Goal: Task Accomplishment & Management: Complete application form

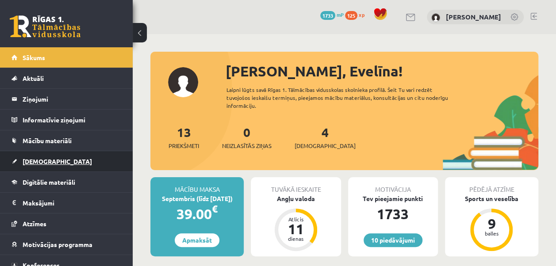
click at [69, 153] on link "[DEMOGRAPHIC_DATA]" at bounding box center [66, 161] width 110 height 20
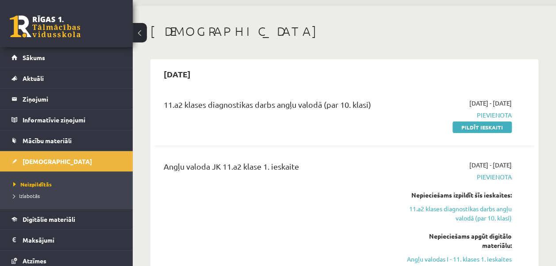
scroll to position [46, 0]
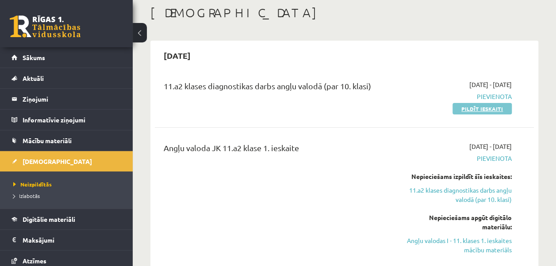
click at [473, 106] on link "Pildīt ieskaiti" at bounding box center [481, 108] width 59 height 11
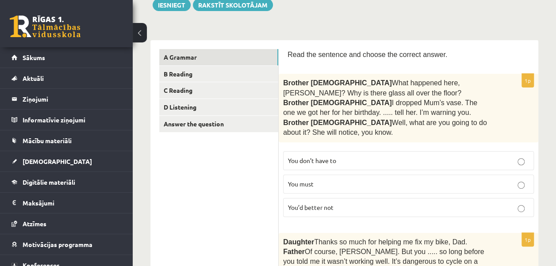
scroll to position [106, 0]
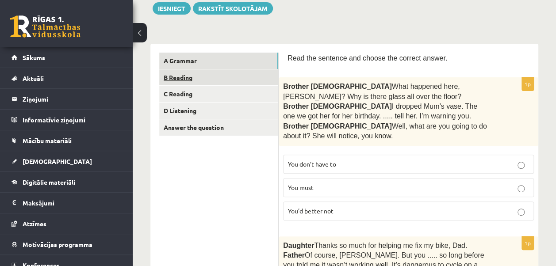
click at [227, 75] on link "B Reading" at bounding box center [218, 77] width 119 height 16
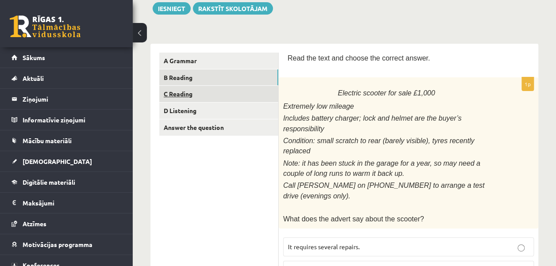
click at [210, 94] on link "C Reading" at bounding box center [218, 94] width 119 height 16
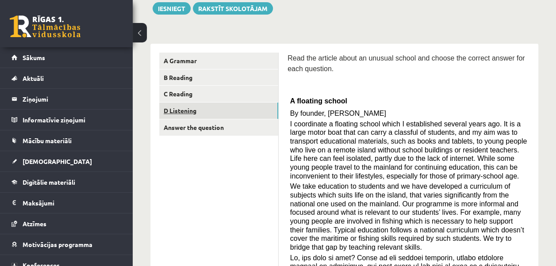
click at [206, 111] on link "D Listening" at bounding box center [218, 111] width 119 height 16
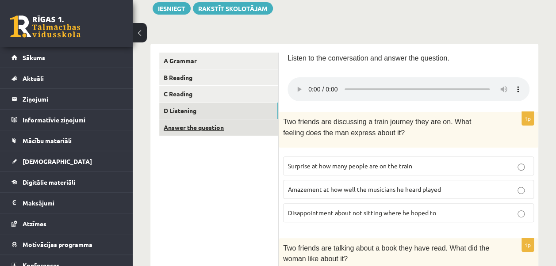
click at [212, 122] on link "Answer the question" at bounding box center [218, 127] width 119 height 16
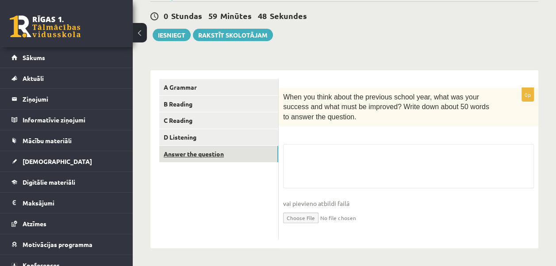
scroll to position [80, 0]
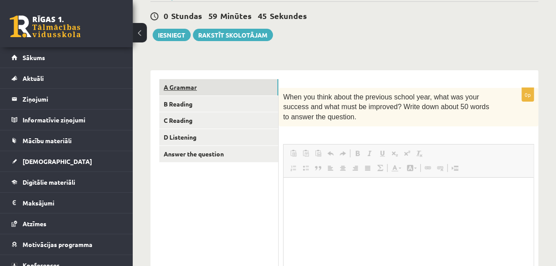
click at [193, 85] on link "A Grammar" at bounding box center [218, 87] width 119 height 16
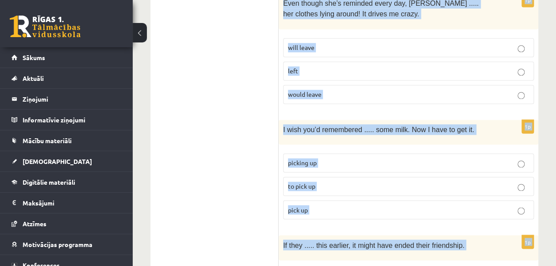
scroll to position [2345, 0]
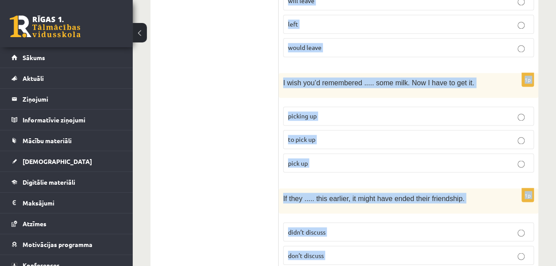
drag, startPoint x: 286, startPoint y: 81, endPoint x: 410, endPoint y: 217, distance: 183.7
copy form "Read the sentence and choose the correct answer. 1p Brother 1  What happened he…"
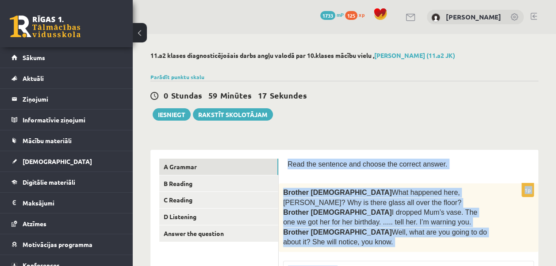
scroll to position [9, 0]
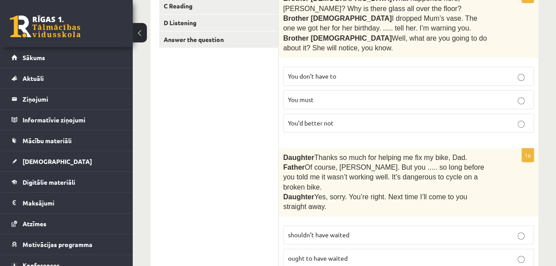
scroll to position [213, 0]
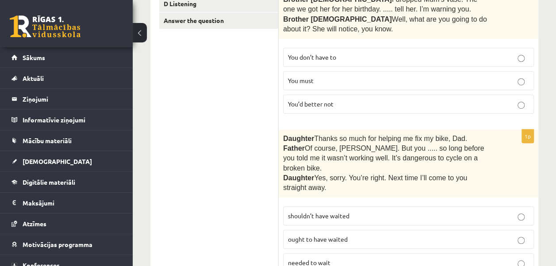
click at [383, 97] on label "You’d better not" at bounding box center [408, 104] width 251 height 19
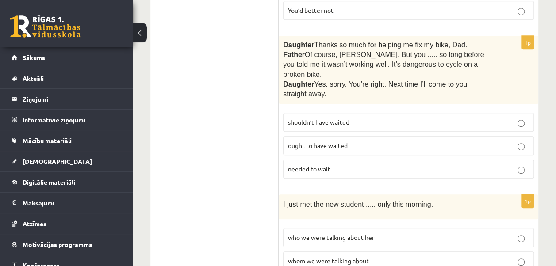
scroll to position [326, 0]
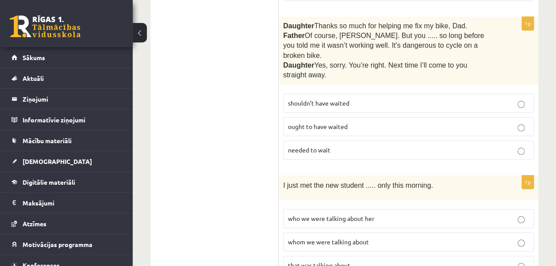
click at [343, 99] on span "shouldn’t have waited" at bounding box center [318, 103] width 61 height 8
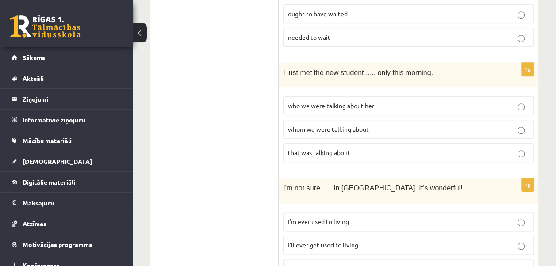
scroll to position [473, 0]
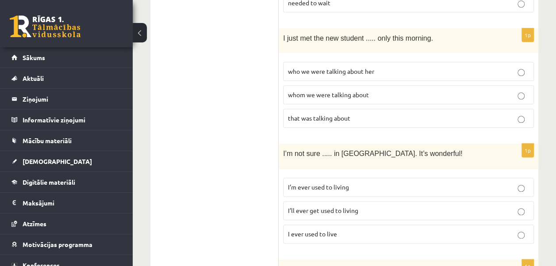
click at [361, 91] on span "whom we were talking about" at bounding box center [328, 95] width 81 height 8
click at [337, 207] on span "I’ll ever get used to living" at bounding box center [323, 211] width 70 height 8
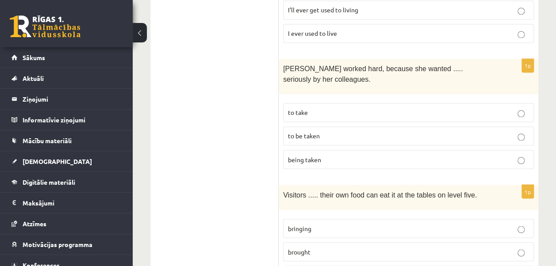
scroll to position [677, 0]
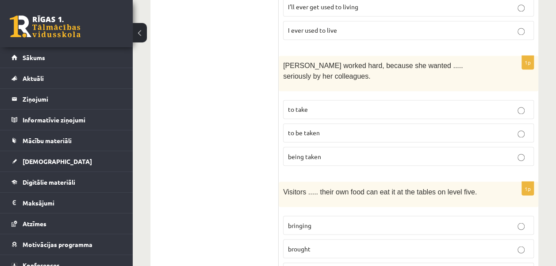
click at [365, 128] on p "to be taken" at bounding box center [408, 132] width 241 height 9
click at [323, 221] on p "bringing" at bounding box center [408, 225] width 241 height 9
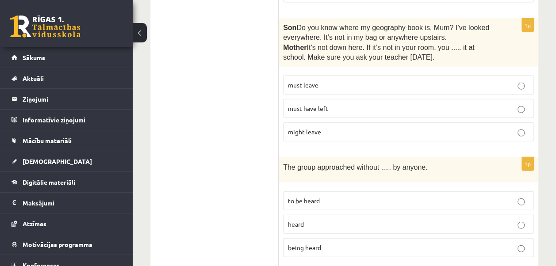
scroll to position [965, 0]
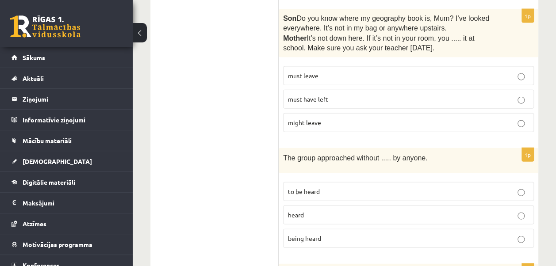
click at [314, 95] on span "must have left" at bounding box center [308, 99] width 40 height 8
click at [308, 234] on span "being heard" at bounding box center [304, 238] width 33 height 8
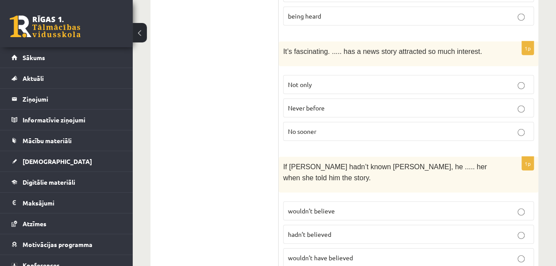
scroll to position [1194, 0]
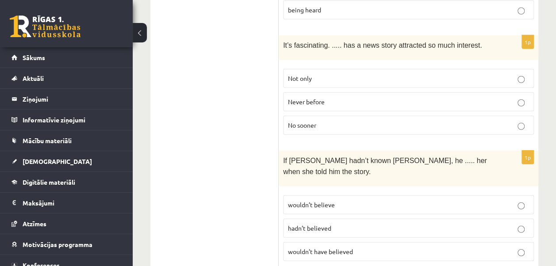
click at [349, 97] on p "Never before" at bounding box center [408, 101] width 241 height 9
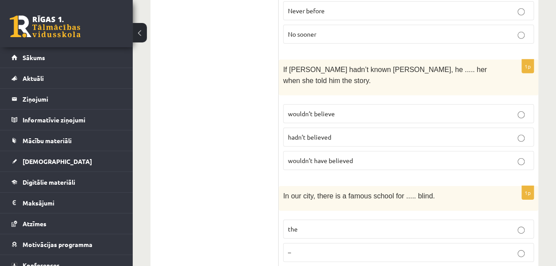
scroll to position [1301, 0]
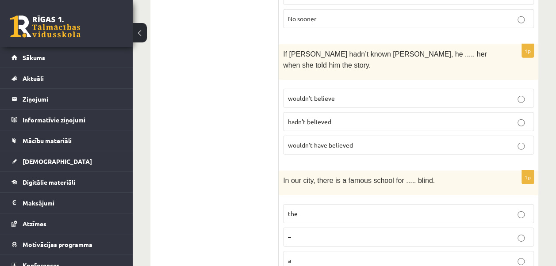
click at [346, 136] on label "wouldn’t have believed" at bounding box center [408, 145] width 251 height 19
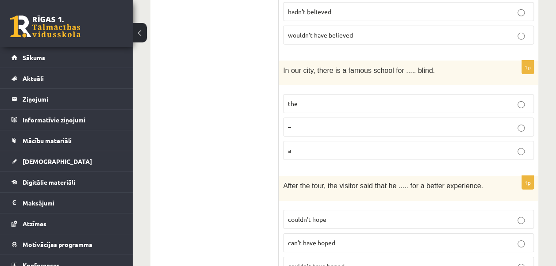
scroll to position [1426, 0]
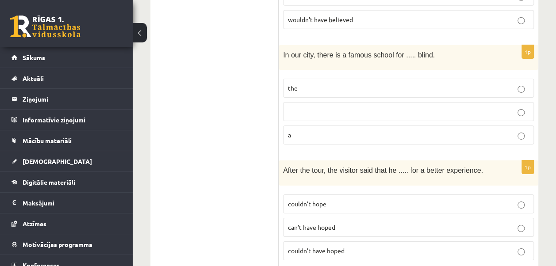
click at [331, 79] on label "the" at bounding box center [408, 88] width 251 height 19
click at [327, 223] on span "can’t have hoped" at bounding box center [311, 227] width 47 height 8
click at [338, 247] on span "couldn’t have hoped" at bounding box center [316, 251] width 57 height 8
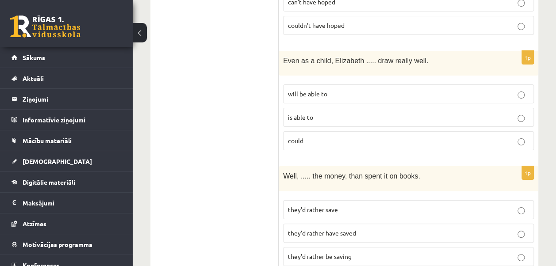
scroll to position [1655, 0]
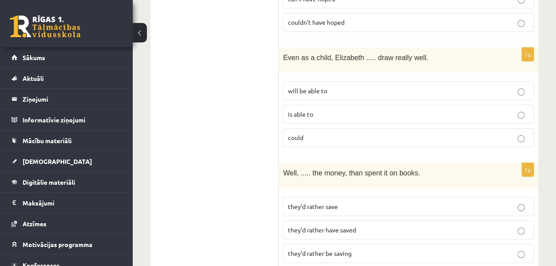
click at [303, 134] on span "could" at bounding box center [295, 138] width 15 height 8
click at [329, 226] on span "they’d rather have saved" at bounding box center [322, 230] width 68 height 8
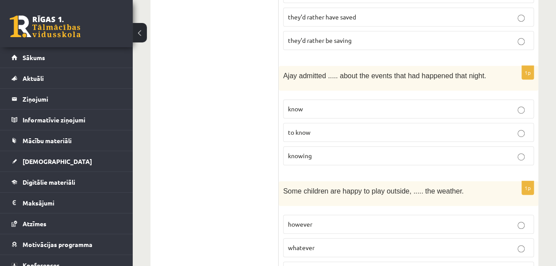
scroll to position [1871, 0]
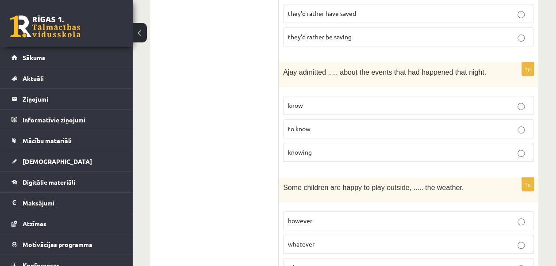
click at [384, 148] on p "knowing" at bounding box center [408, 152] width 241 height 9
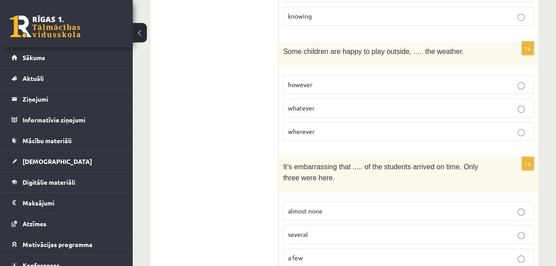
scroll to position [1998, 0]
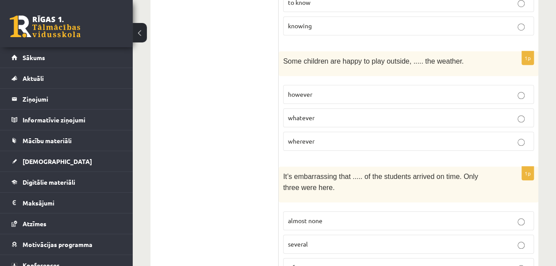
click at [305, 114] on span "whatever" at bounding box center [301, 118] width 27 height 8
click at [337, 216] on p "almost none" at bounding box center [408, 220] width 241 height 9
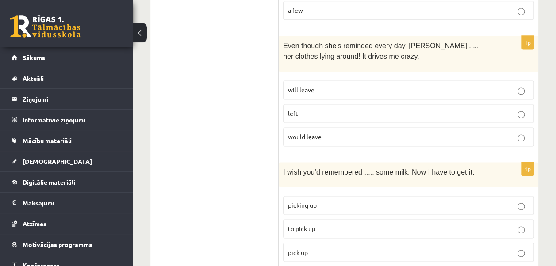
scroll to position [2258, 0]
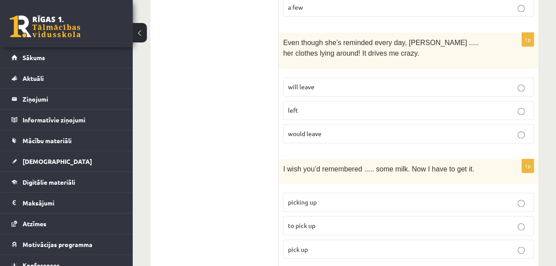
click at [362, 82] on p "will leave" at bounding box center [408, 86] width 241 height 9
drag, startPoint x: 331, startPoint y: 169, endPoint x: 516, endPoint y: 174, distance: 185.3
click at [516, 221] on p "to pick up" at bounding box center [408, 225] width 241 height 9
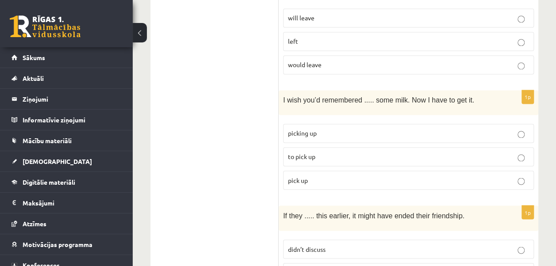
scroll to position [2345, 0]
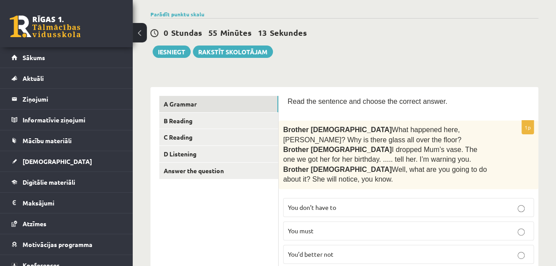
scroll to position [75, 0]
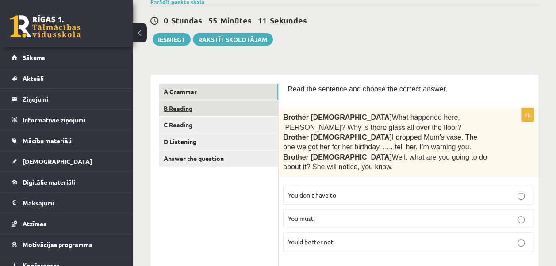
click at [232, 112] on link "B Reading" at bounding box center [218, 108] width 119 height 16
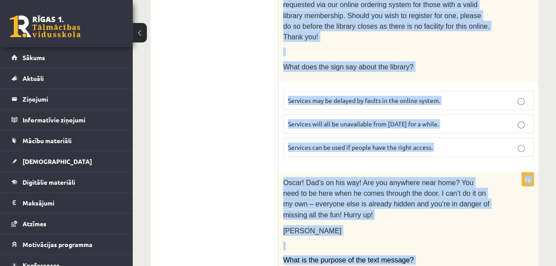
scroll to position [1213, 0]
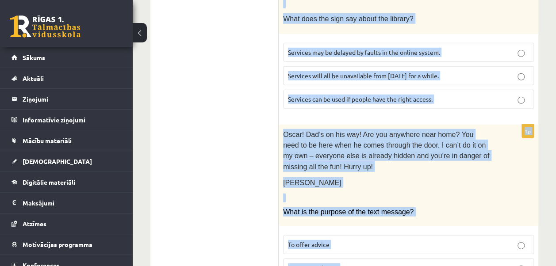
drag, startPoint x: 283, startPoint y: 86, endPoint x: 484, endPoint y: 268, distance: 271.4
copy form "Read the text and choose the correct answer. 1p Electric scooter for sale £1,00…"
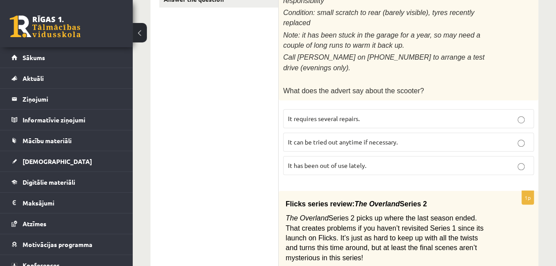
scroll to position [236, 0]
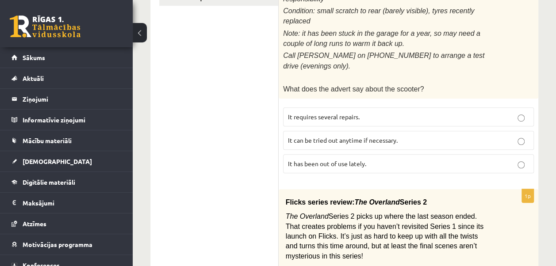
click at [320, 160] on span "It has been out of use lately." at bounding box center [327, 164] width 78 height 8
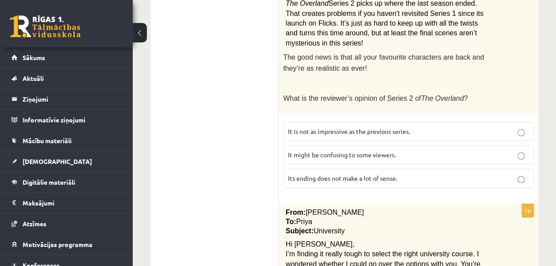
scroll to position [456, 0]
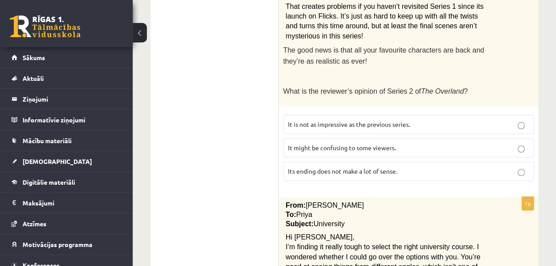
click at [355, 144] on span "It might be confusing to some viewers." at bounding box center [342, 148] width 108 height 8
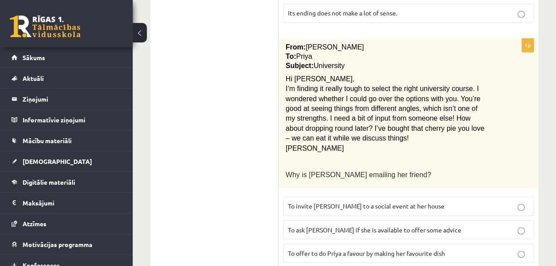
scroll to position [616, 0]
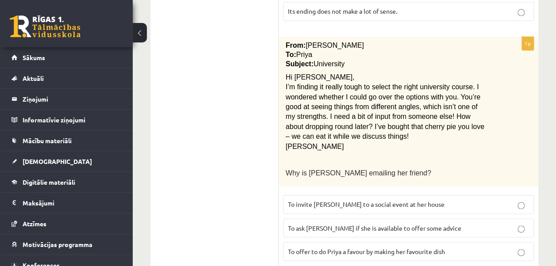
click at [350, 224] on span "To ask Priya if she is available to offer some advice" at bounding box center [374, 228] width 173 height 8
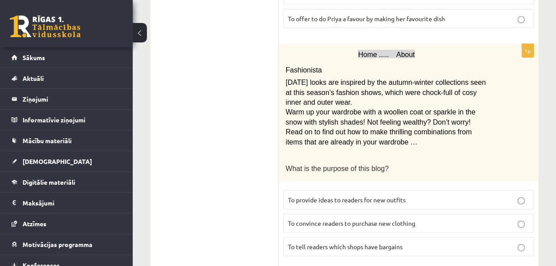
scroll to position [853, 0]
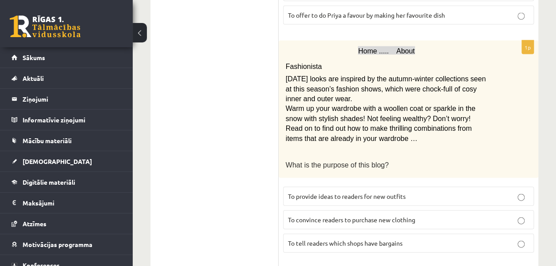
click at [359, 192] on span "To provide ideas to readers for new outfits" at bounding box center [347, 196] width 118 height 8
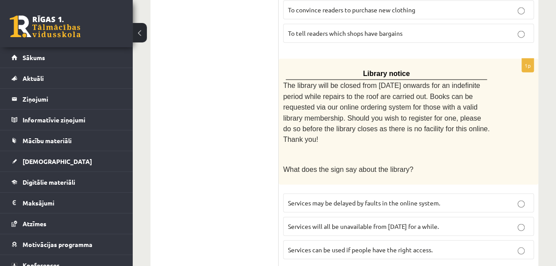
scroll to position [1072, 0]
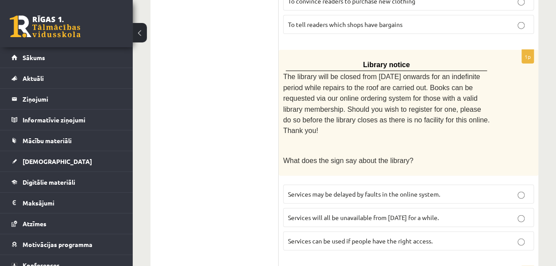
drag, startPoint x: 328, startPoint y: 111, endPoint x: 196, endPoint y: 6, distance: 168.1
drag, startPoint x: 196, startPoint y: 6, endPoint x: 250, endPoint y: 137, distance: 141.4
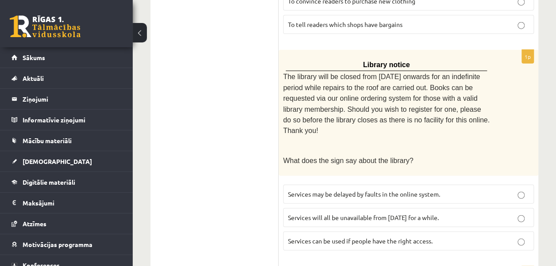
click at [336, 237] on span "Services can be used if people have the right access." at bounding box center [360, 241] width 145 height 8
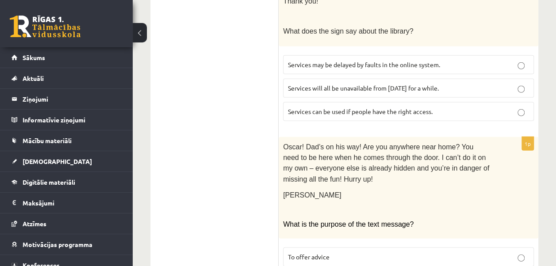
scroll to position [1213, 0]
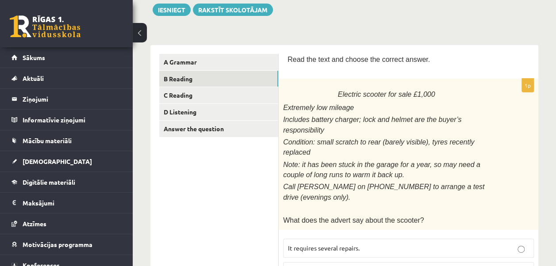
scroll to position [101, 0]
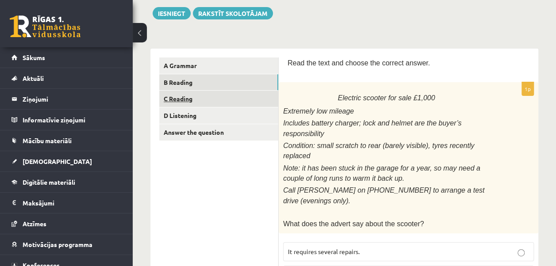
click at [233, 93] on link "C Reading" at bounding box center [218, 99] width 119 height 16
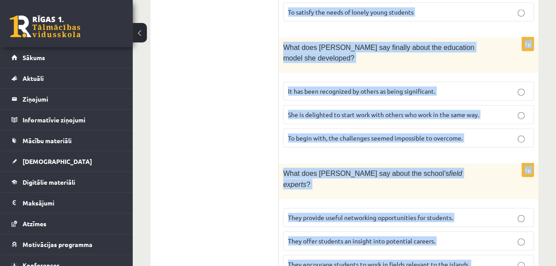
scroll to position [1060, 0]
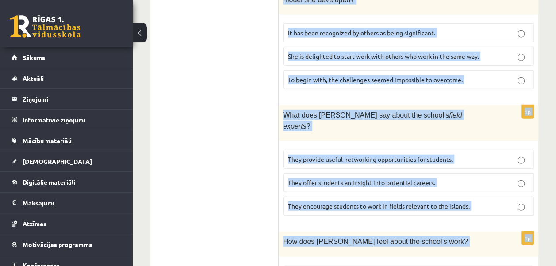
drag, startPoint x: 283, startPoint y: 58, endPoint x: 482, endPoint y: 237, distance: 267.1
copy form "Read the article about an unusual school and choose the correct answer for each…"
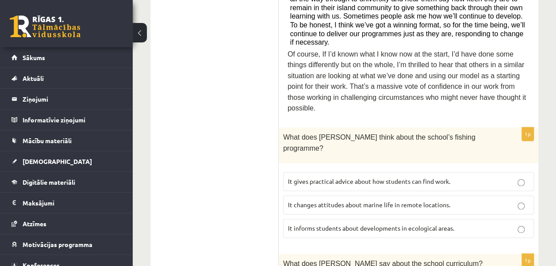
scroll to position [535, 0]
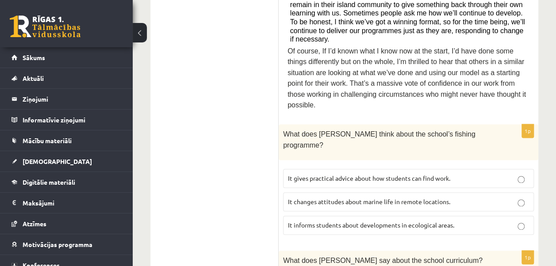
click at [346, 221] on span "It informs students about developments in ecological areas." at bounding box center [371, 225] width 166 height 8
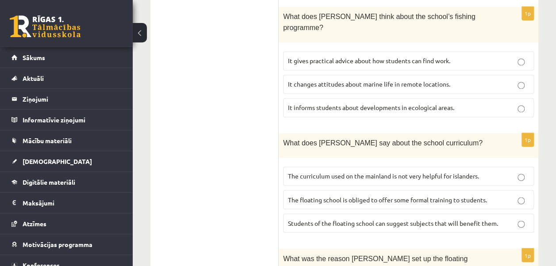
scroll to position [659, 0]
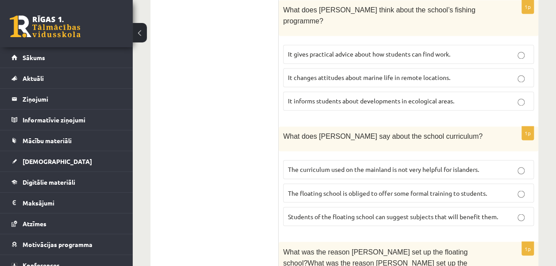
click at [356, 165] on span "The curriculum used on the mainland is not very helpful for islanders." at bounding box center [383, 169] width 191 height 8
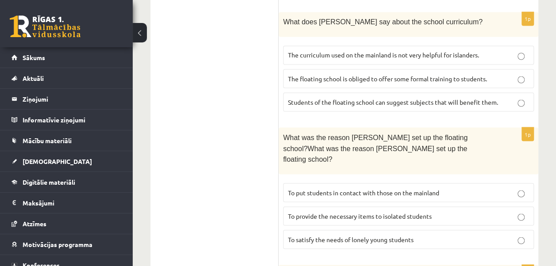
scroll to position [779, 0]
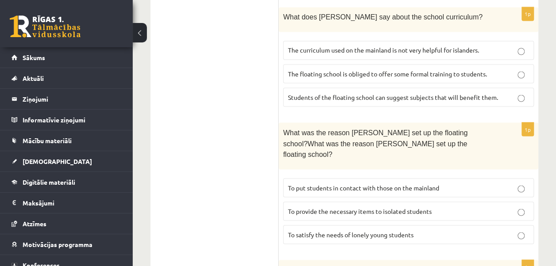
click at [410, 202] on label "To provide the necessary items to isolated students" at bounding box center [408, 211] width 251 height 19
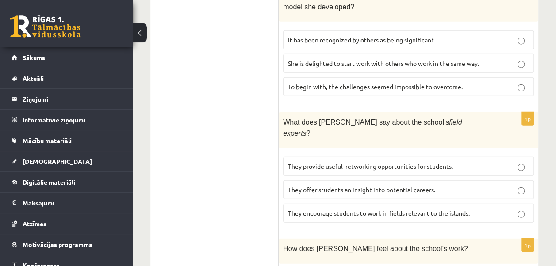
scroll to position [1060, 0]
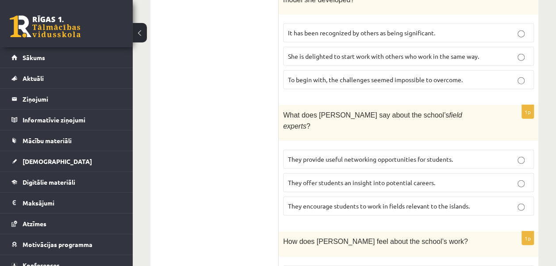
click at [411, 179] on span "They offer students an insight into potential careers." at bounding box center [361, 183] width 147 height 8
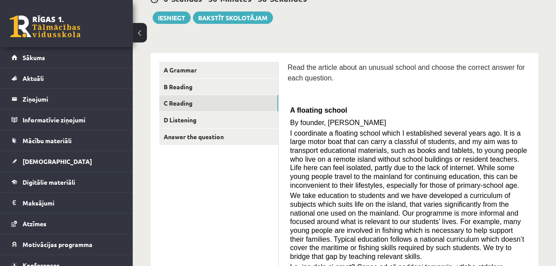
scroll to position [89, 0]
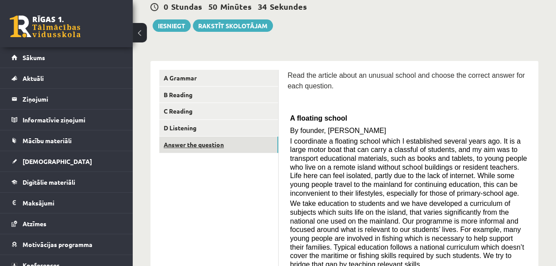
click at [211, 142] on link "Answer the question" at bounding box center [218, 145] width 119 height 16
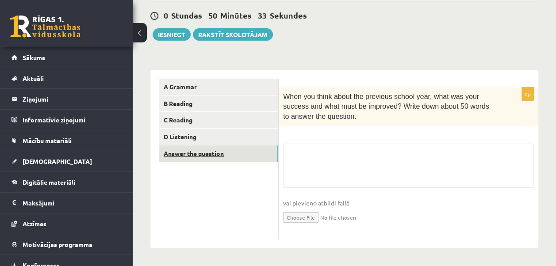
scroll to position [80, 0]
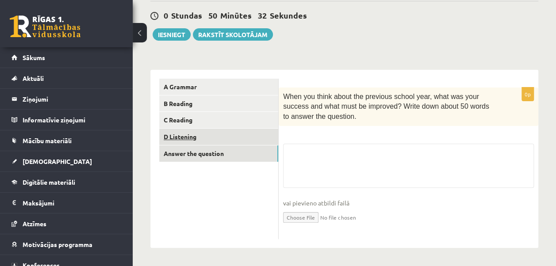
click at [206, 137] on link "D Listening" at bounding box center [218, 137] width 119 height 16
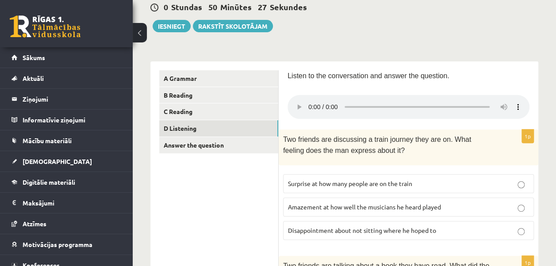
scroll to position [85, 0]
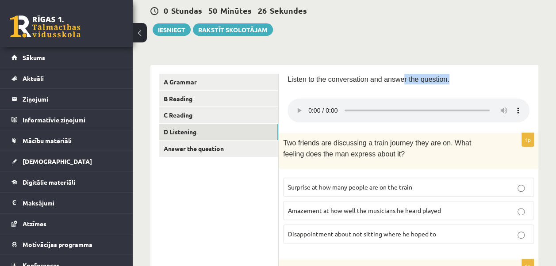
drag, startPoint x: 553, startPoint y: 83, endPoint x: 392, endPoint y: 72, distance: 160.9
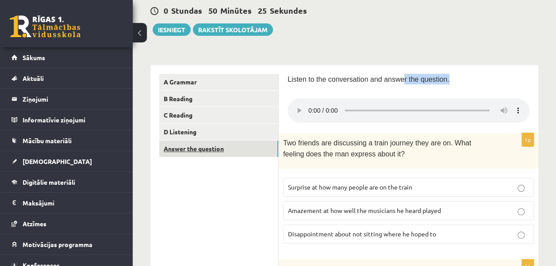
click at [218, 153] on link "Answer the question" at bounding box center [218, 149] width 119 height 16
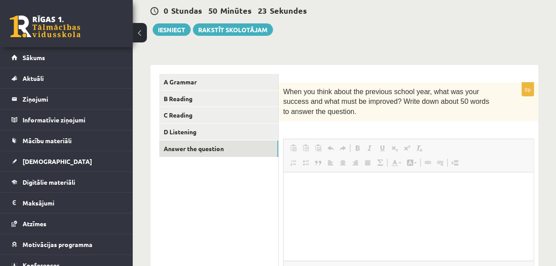
scroll to position [0, 0]
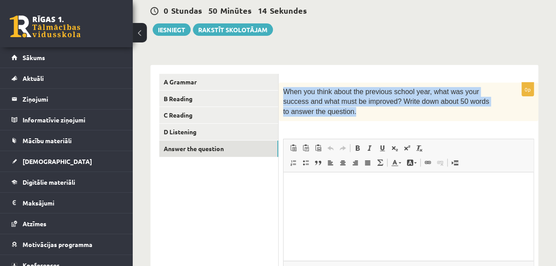
drag, startPoint x: 283, startPoint y: 91, endPoint x: 337, endPoint y: 112, distance: 58.6
click at [337, 112] on div "When you think about the previous school year, what was your success and what m…" at bounding box center [409, 102] width 260 height 38
copy span "When you think about the previous school year, what was your success and what m…"
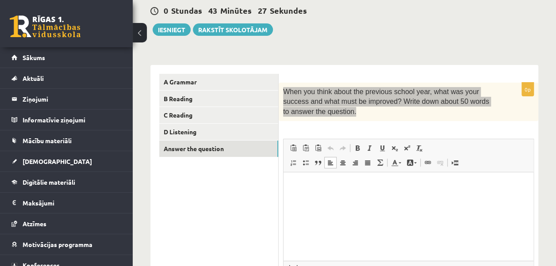
click at [312, 187] on p "Bagātinātā teksta redaktors, wiswyg-editor-user-answer-47024956015820" at bounding box center [408, 185] width 232 height 9
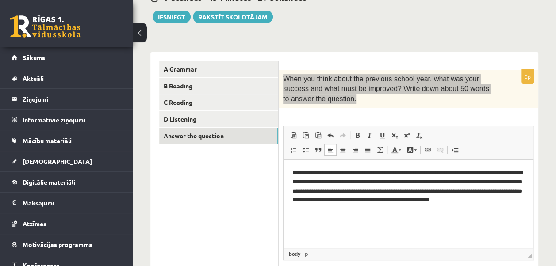
scroll to position [99, 0]
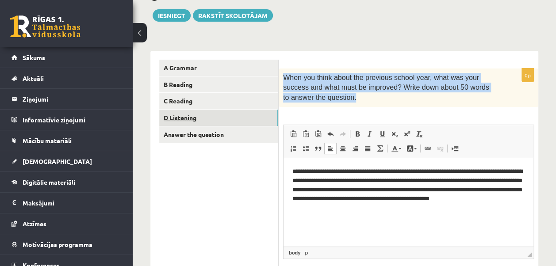
click at [223, 119] on link "D Listening" at bounding box center [218, 118] width 119 height 16
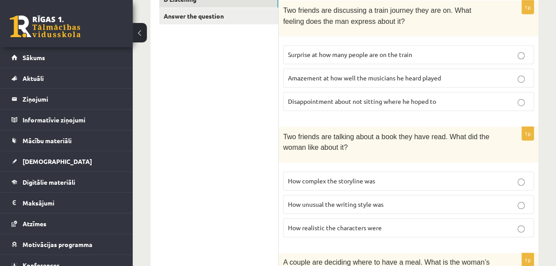
scroll to position [174, 0]
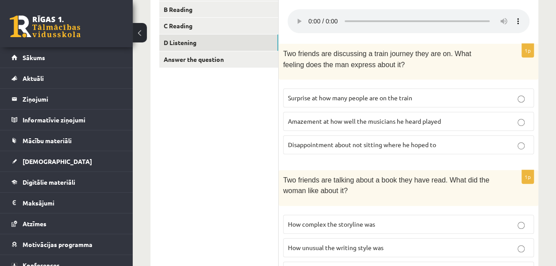
drag, startPoint x: 555, startPoint y: 90, endPoint x: 555, endPoint y: 96, distance: 5.3
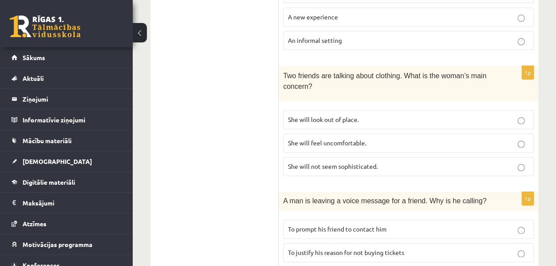
scroll to position [525, 0]
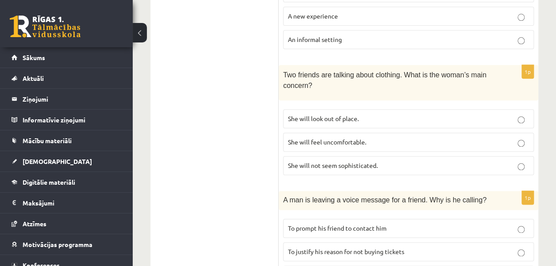
click at [533, 193] on p "1p" at bounding box center [527, 198] width 12 height 14
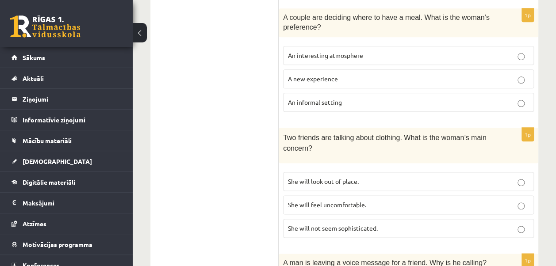
scroll to position [462, 0]
click at [517, 99] on p "An informal setting" at bounding box center [408, 103] width 241 height 9
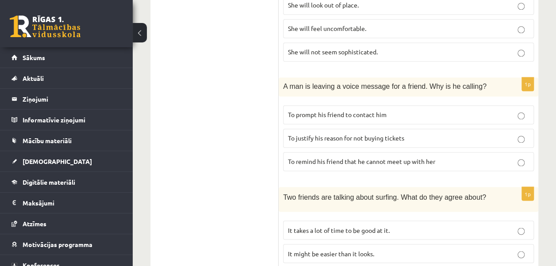
scroll to position [640, 0]
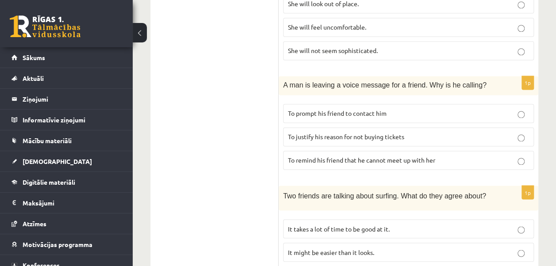
click at [343, 133] on span "To justify his reason for not buying tickets" at bounding box center [346, 137] width 116 height 8
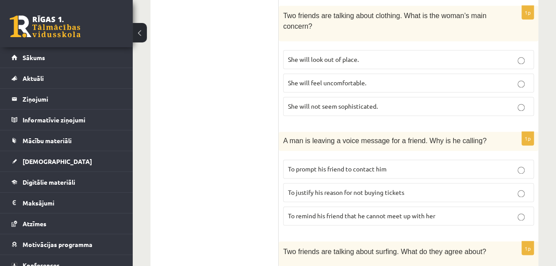
scroll to position [681, 0]
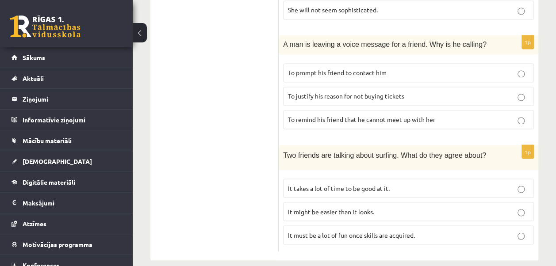
click at [483, 184] on p "It takes a lot of time to be good at it." at bounding box center [408, 188] width 241 height 9
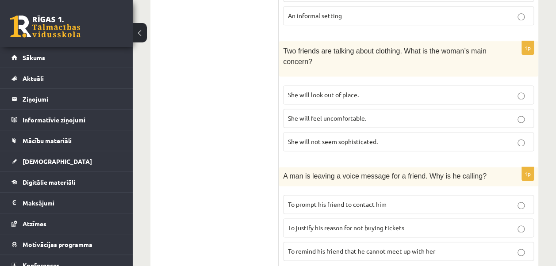
scroll to position [550, 0]
click at [517, 199] on p "To prompt his friend to contact him" at bounding box center [408, 203] width 241 height 9
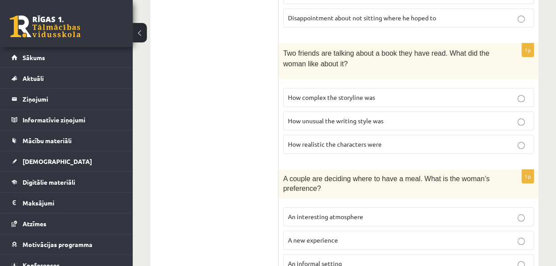
scroll to position [293, 0]
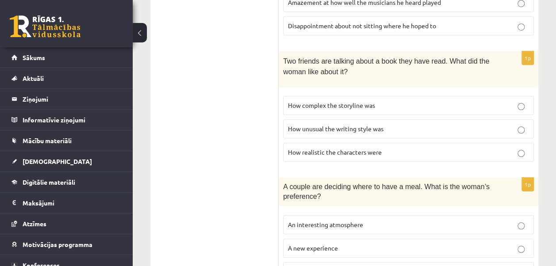
click at [452, 127] on p "How unusual the writing style was" at bounding box center [408, 128] width 241 height 9
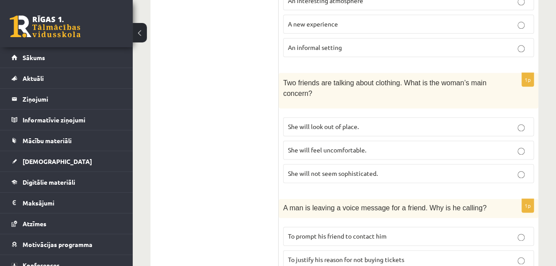
scroll to position [522, 0]
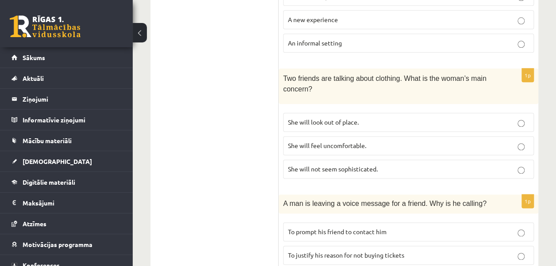
click at [456, 165] on p "She will not seem sophisticated." at bounding box center [408, 169] width 241 height 9
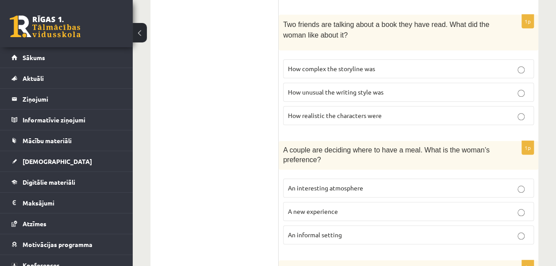
scroll to position [322, 0]
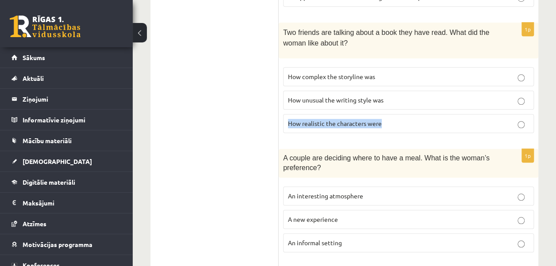
click at [555, 101] on div "11.a2 klases diagnosticējošais darbs angļu valodā par 10.klases mācību vielu , …" at bounding box center [344, 174] width 423 height 925
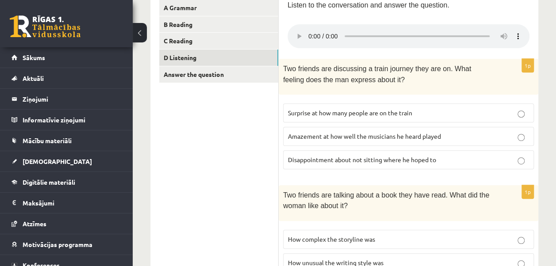
scroll to position [157, 0]
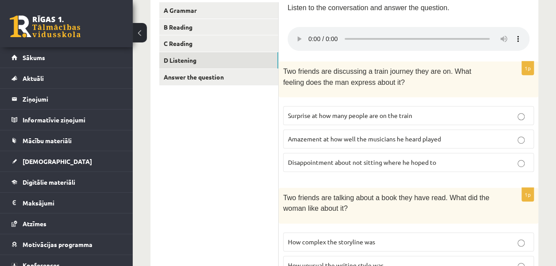
click at [375, 160] on span "Disappointment about not sitting where he hoped to" at bounding box center [362, 162] width 148 height 8
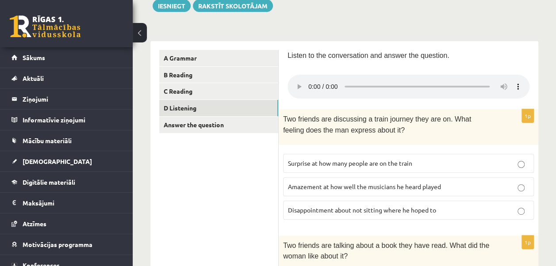
scroll to position [110, 0]
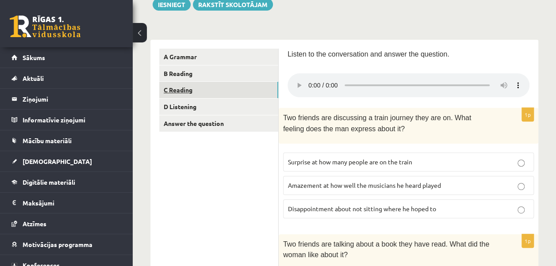
click at [209, 87] on link "C Reading" at bounding box center [218, 90] width 119 height 16
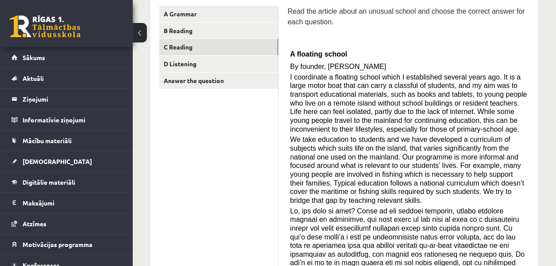
scroll to position [145, 0]
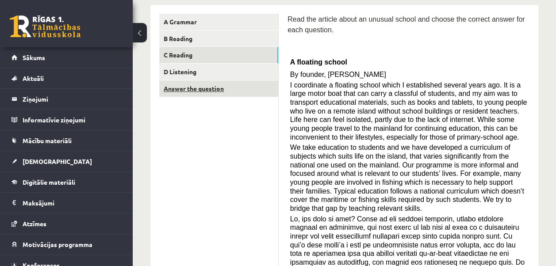
click at [241, 86] on link "Answer the question" at bounding box center [218, 88] width 119 height 16
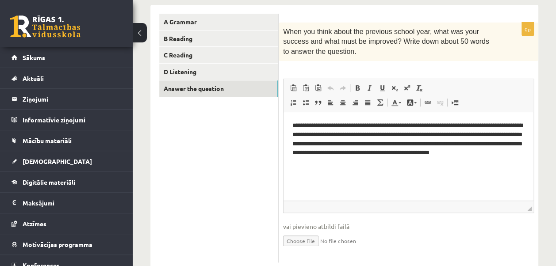
scroll to position [0, 0]
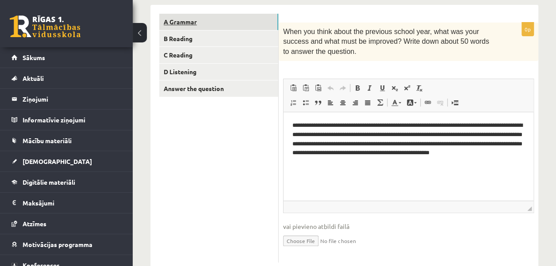
click at [234, 17] on link "A Grammar" at bounding box center [218, 22] width 119 height 16
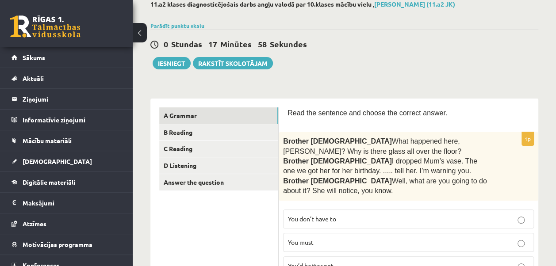
scroll to position [42, 0]
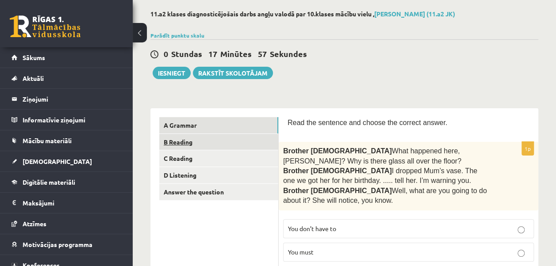
click at [215, 142] on link "B Reading" at bounding box center [218, 142] width 119 height 16
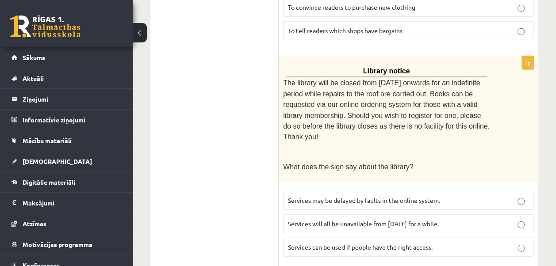
scroll to position [1069, 0]
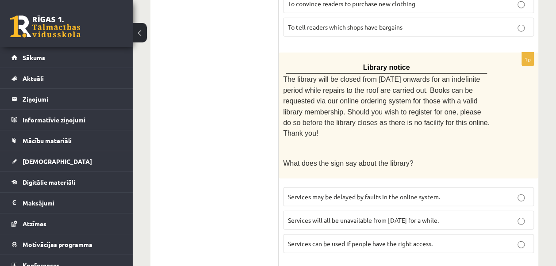
click at [517, 216] on p "Services will all be unavailable from Monday for a while." at bounding box center [408, 220] width 241 height 9
click at [522, 239] on p "Services can be used if people have the right access." at bounding box center [408, 243] width 241 height 9
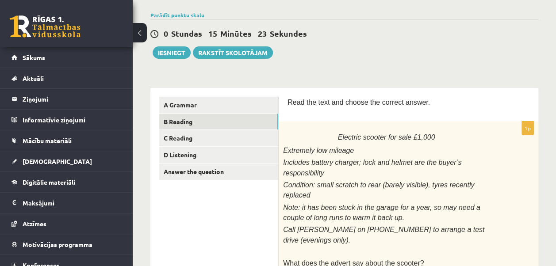
scroll to position [64, 0]
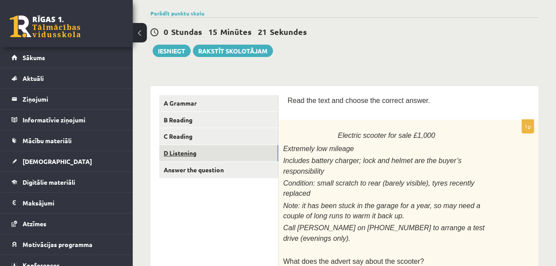
click at [249, 149] on link "D Listening" at bounding box center [218, 153] width 119 height 16
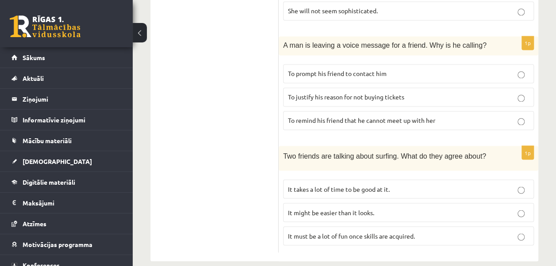
scroll to position [681, 0]
click at [524, 92] on p "To justify his reason for not buying tickets" at bounding box center [408, 96] width 241 height 9
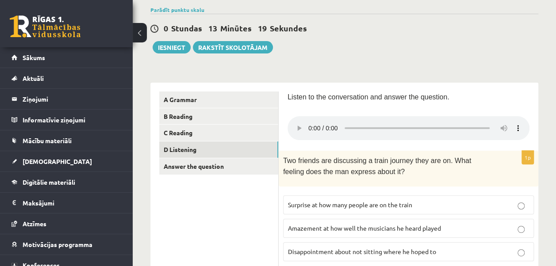
scroll to position [59, 0]
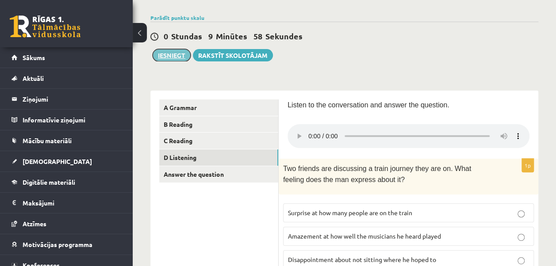
click at [167, 57] on button "Iesniegt" at bounding box center [172, 55] width 38 height 12
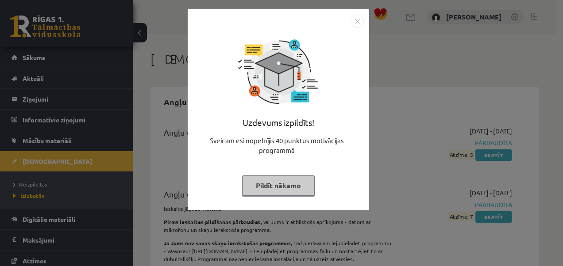
click at [297, 184] on button "Pildīt nākamo" at bounding box center [278, 186] width 73 height 20
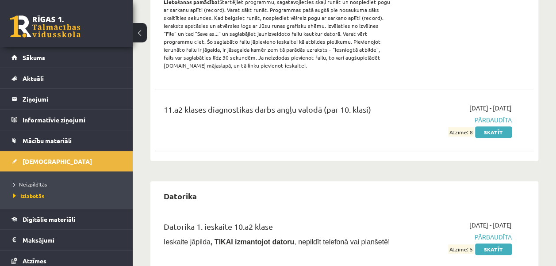
scroll to position [279, 0]
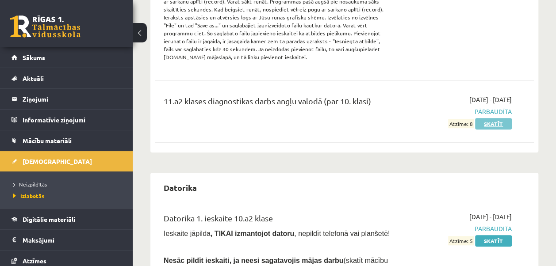
click at [484, 123] on link "Skatīt" at bounding box center [493, 123] width 37 height 11
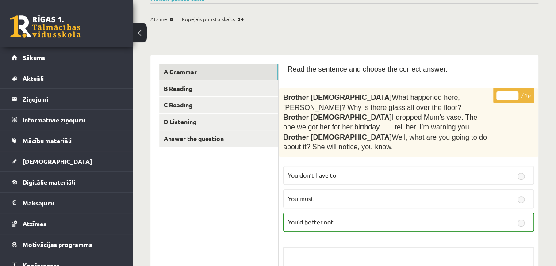
scroll to position [61, 0]
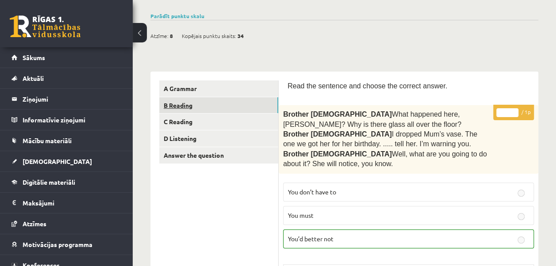
click at [262, 103] on link "B Reading" at bounding box center [218, 105] width 119 height 16
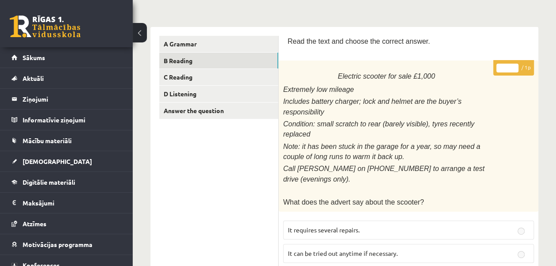
scroll to position [0, 0]
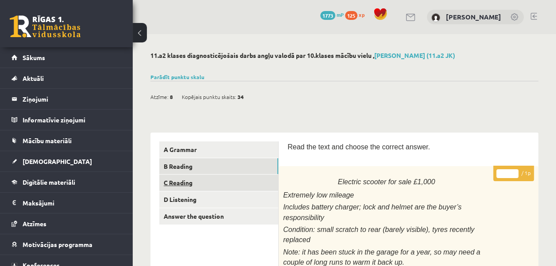
click at [228, 191] on link "C Reading" at bounding box center [218, 183] width 119 height 16
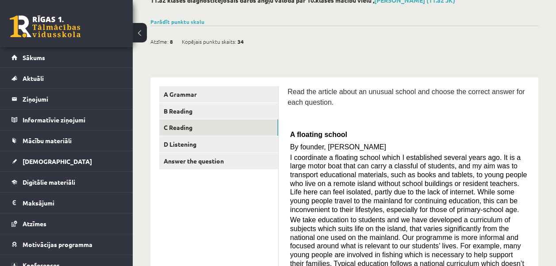
scroll to position [30, 0]
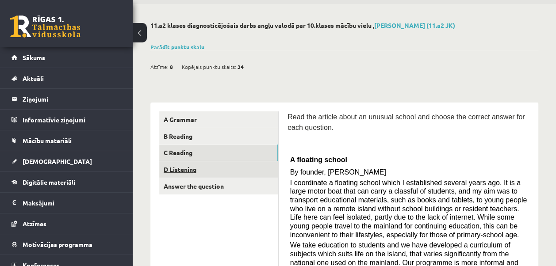
click at [233, 169] on link "D Listening" at bounding box center [218, 169] width 119 height 16
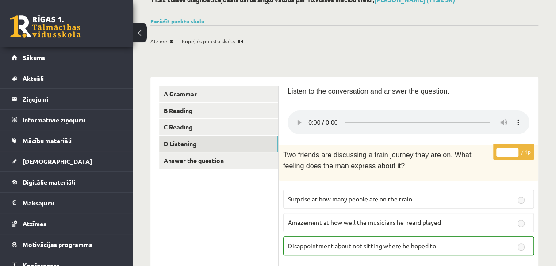
scroll to position [37, 0]
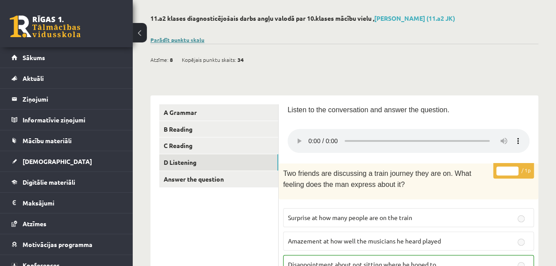
click at [189, 39] on link "Parādīt punktu skalu" at bounding box center [177, 39] width 54 height 7
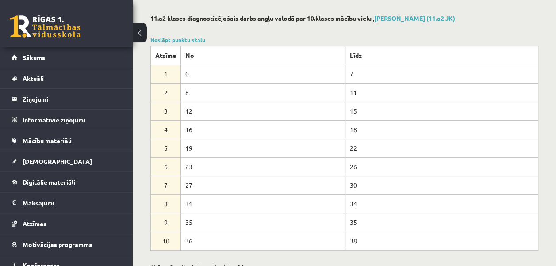
drag, startPoint x: 538, startPoint y: 35, endPoint x: 518, endPoint y: 24, distance: 22.4
click at [194, 37] on link "Noslēpt punktu skalu" at bounding box center [177, 39] width 55 height 7
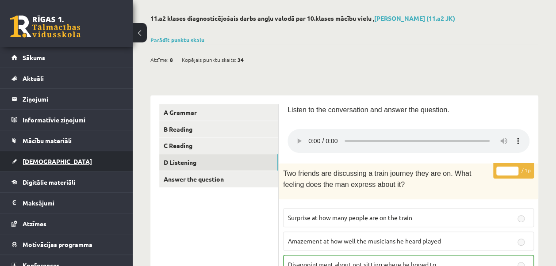
click at [44, 160] on span "[DEMOGRAPHIC_DATA]" at bounding box center [57, 161] width 69 height 8
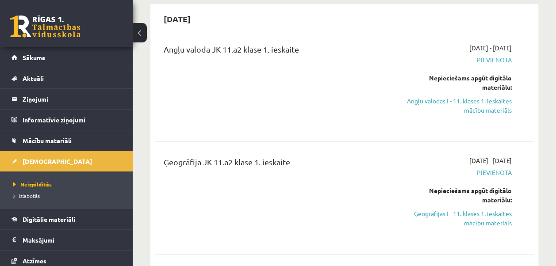
scroll to position [46, 0]
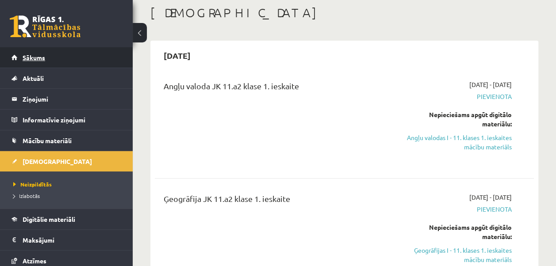
click at [97, 59] on link "Sākums" at bounding box center [66, 57] width 110 height 20
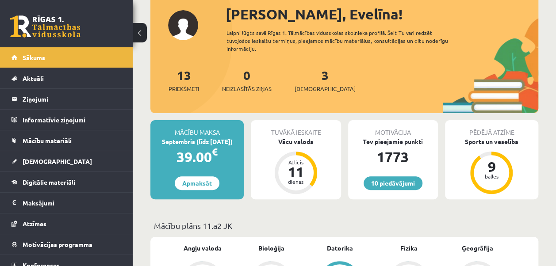
scroll to position [53, 0]
